Goal: Transaction & Acquisition: Purchase product/service

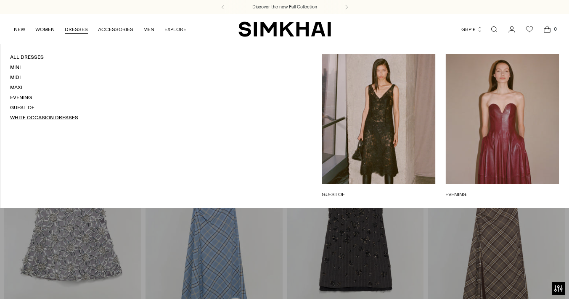
click at [35, 118] on link "White Occasion Dresses" at bounding box center [44, 118] width 68 height 6
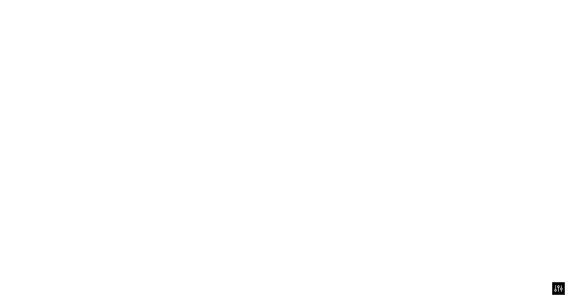
scroll to position [6, 0]
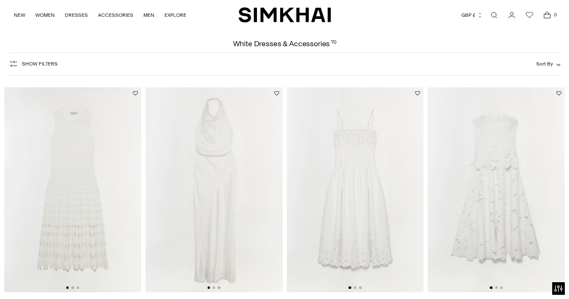
scroll to position [28, 0]
click at [256, 184] on img at bounding box center [213, 192] width 137 height 206
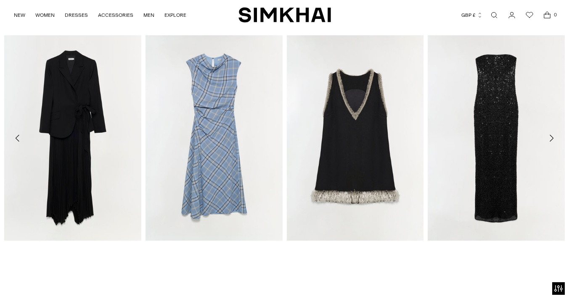
scroll to position [711, 0]
